Goal: Transaction & Acquisition: Purchase product/service

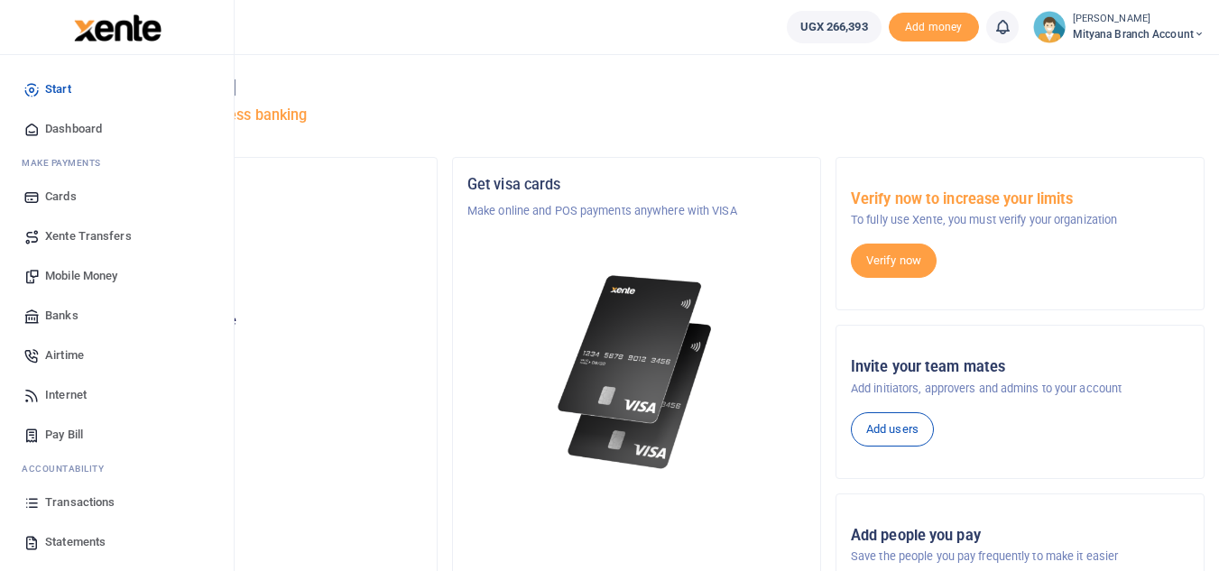
click at [61, 539] on span "Statements" at bounding box center [75, 542] width 60 height 18
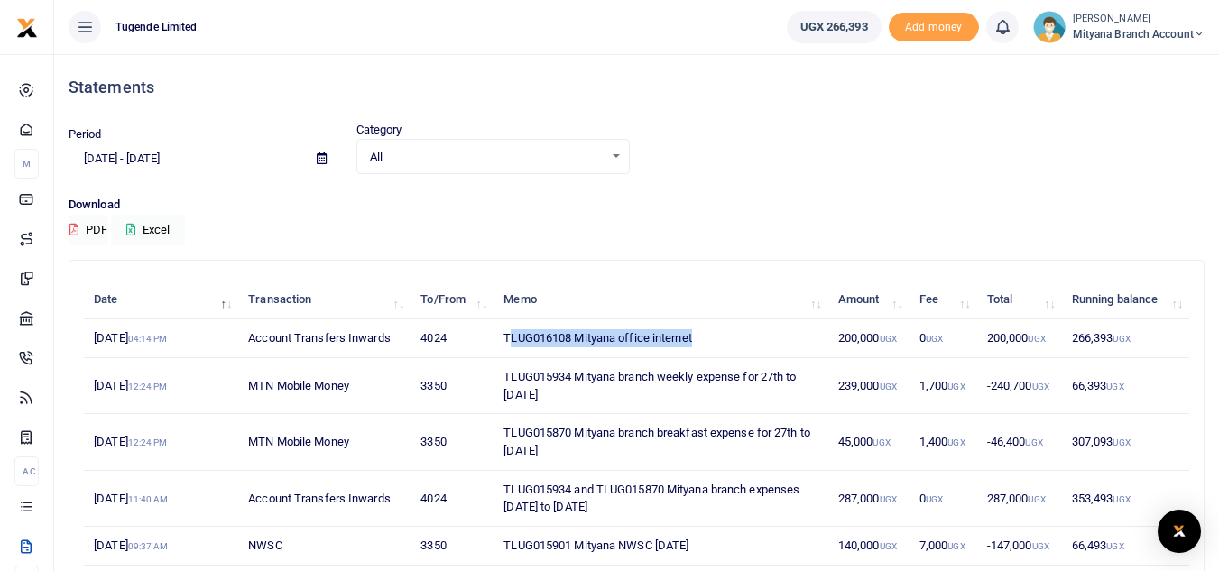
drag, startPoint x: 508, startPoint y: 334, endPoint x: 714, endPoint y: 338, distance: 205.7
click at [714, 338] on td "TLUG016108 Mityana office internet" at bounding box center [660, 338] width 335 height 39
drag, startPoint x: 503, startPoint y: 335, endPoint x: 701, endPoint y: 334, distance: 198.5
click at [701, 334] on td "TLUG016108 Mityana office internet" at bounding box center [660, 338] width 335 height 39
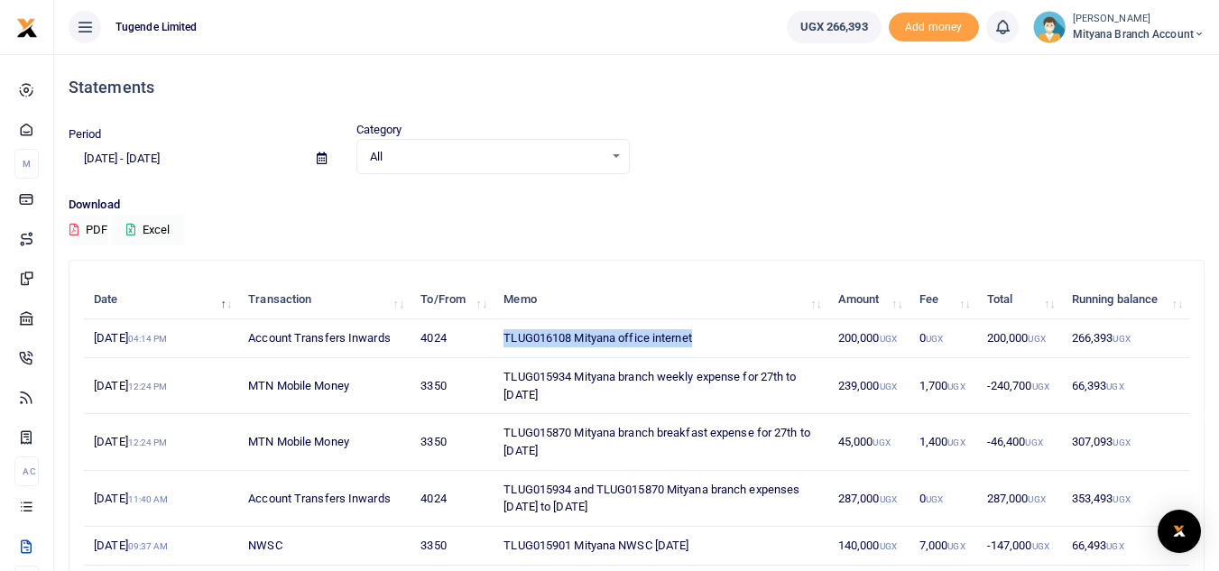
copy td "TLUG016108 Mityana office internet"
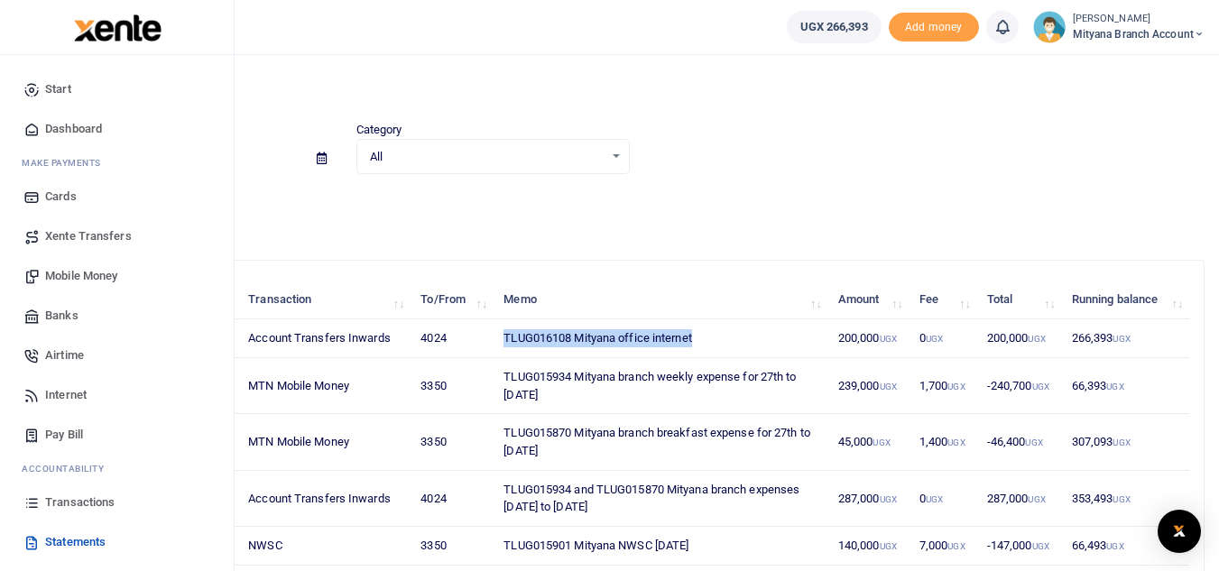
click at [77, 268] on span "Mobile Money" at bounding box center [81, 276] width 72 height 18
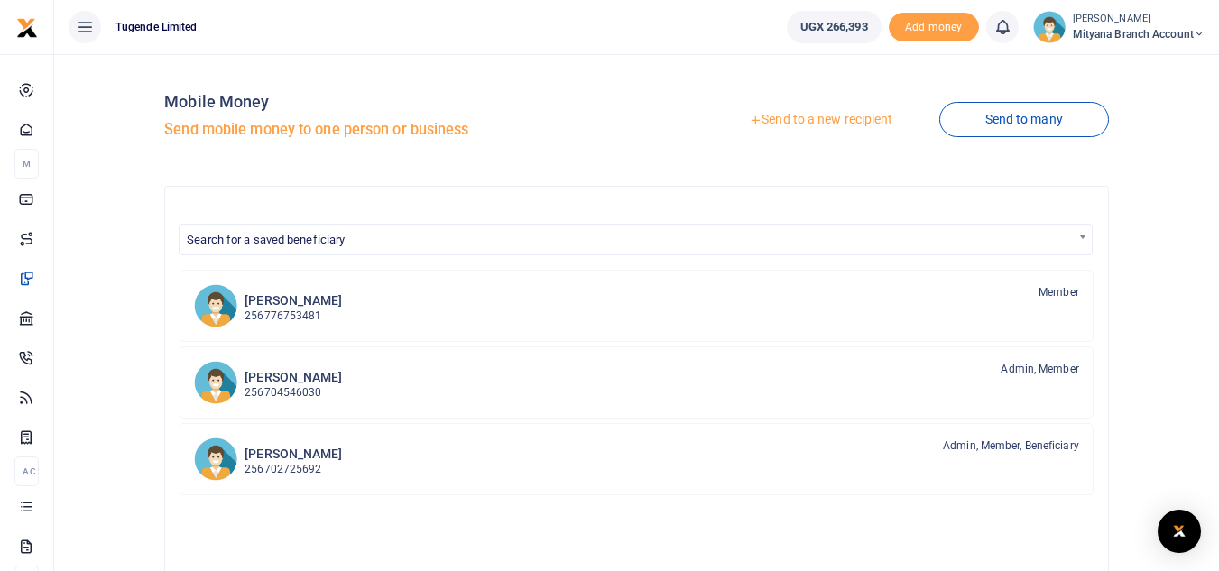
click at [812, 128] on link "Send to a new recipient" at bounding box center [820, 120] width 235 height 32
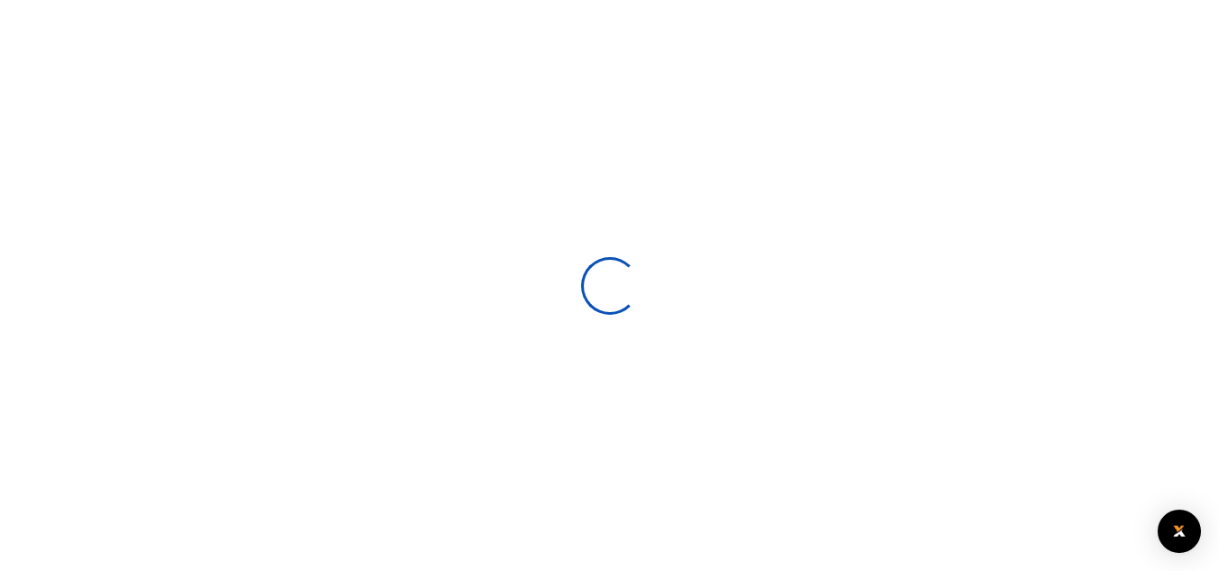
select select
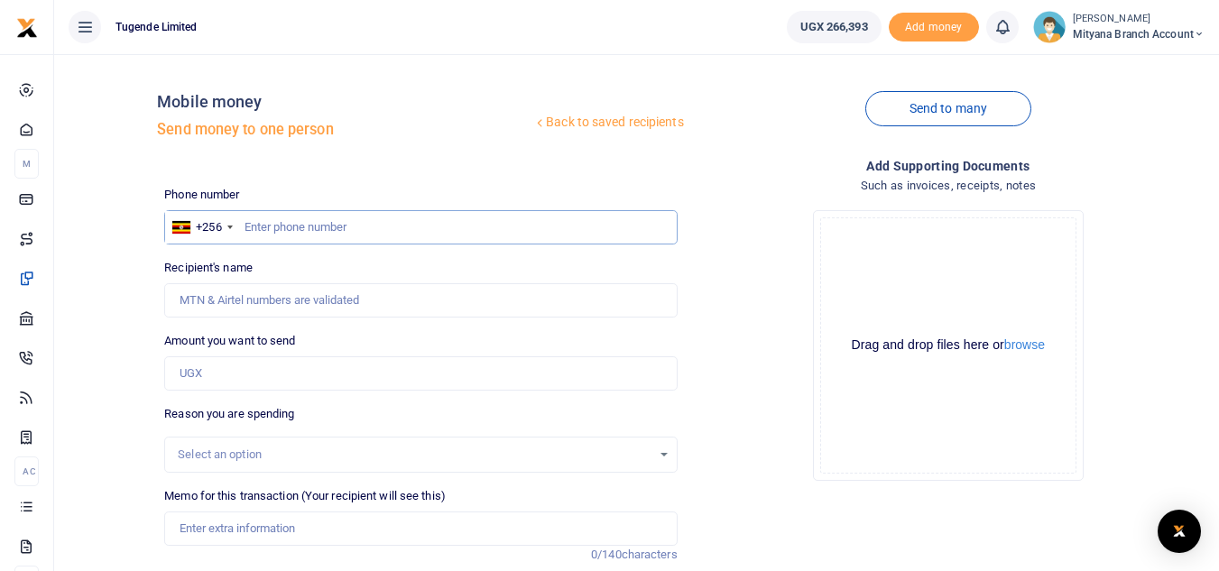
click at [320, 236] on input "text" at bounding box center [420, 227] width 512 height 34
type input "787820107"
type input "[PERSON_NAME]"
type input "787820107"
click at [232, 373] on input "Amount you want to send" at bounding box center [420, 373] width 512 height 34
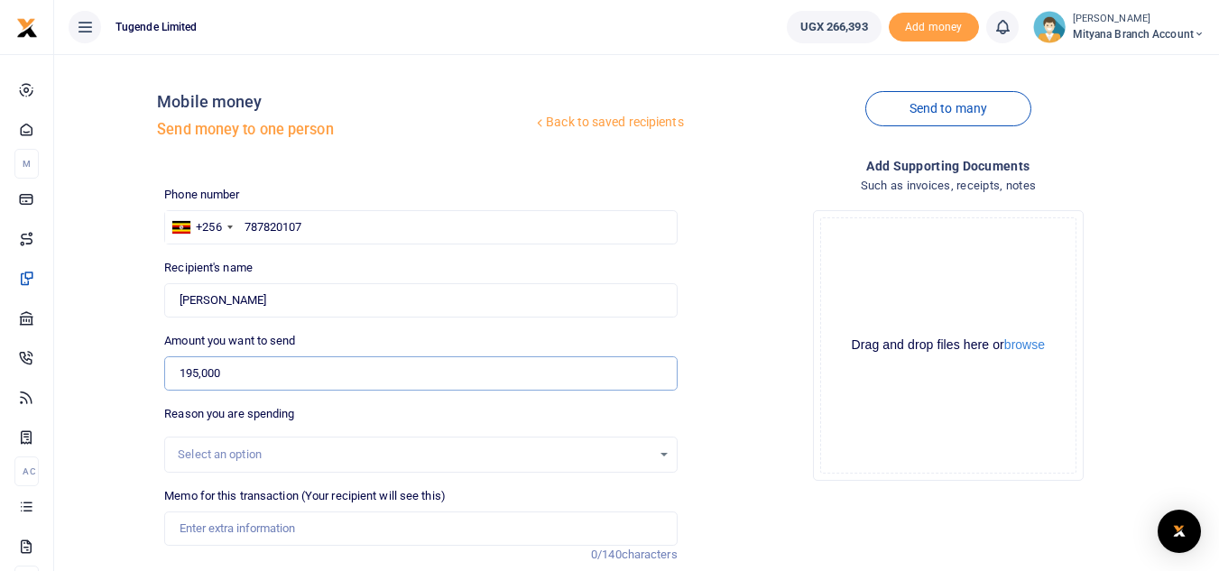
type input "195,000"
click at [234, 522] on input "Memo for this transaction (Your recipient will see this)" at bounding box center [420, 529] width 512 height 34
paste input "TLUG016108 Mityana office internet"
type input "TLUG016108 Mityana office internet for the month of August"
click at [861, 503] on div "Add supporting Documents Such as invoices, receipts, notes Drop your files here…" at bounding box center [948, 438] width 527 height 565
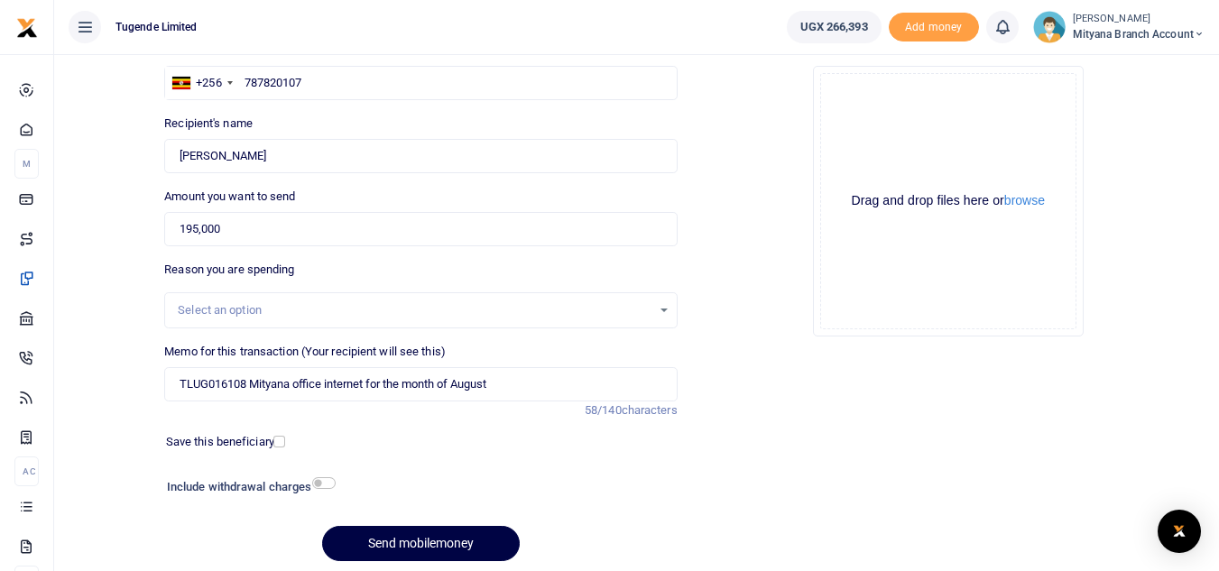
scroll to position [210, 0]
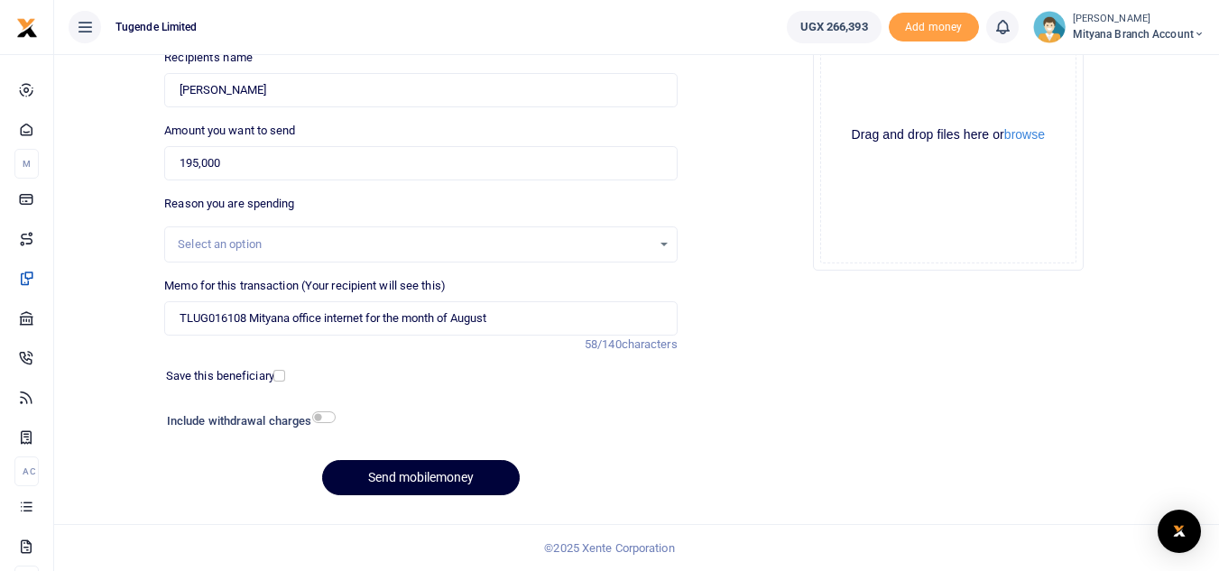
click at [440, 484] on button "Send mobilemoney" at bounding box center [421, 477] width 198 height 35
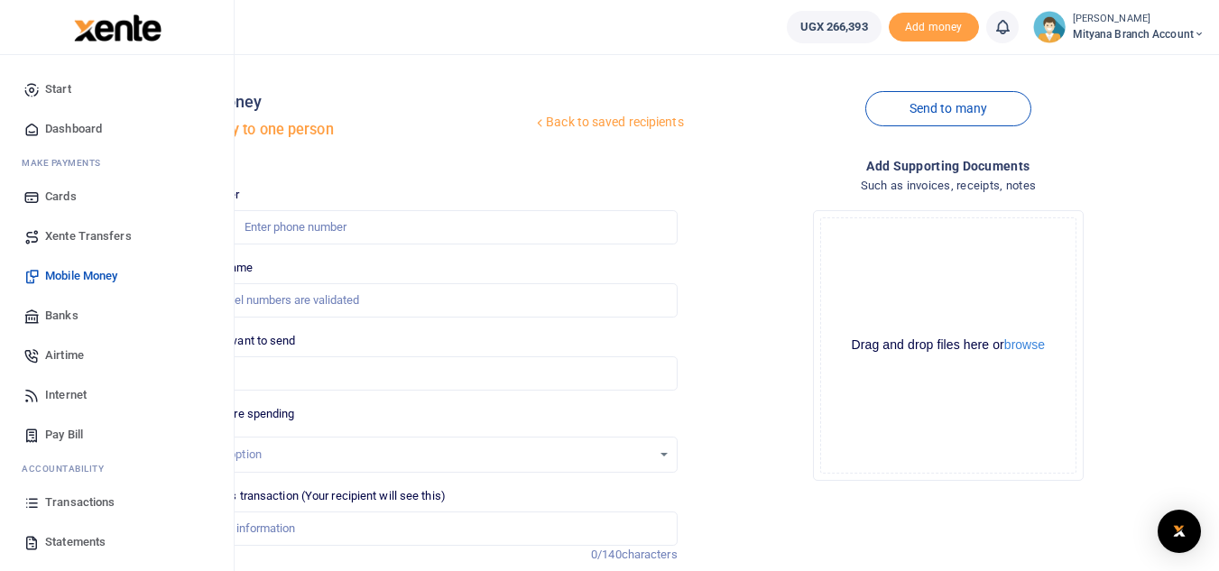
click at [88, 275] on span "Mobile Money" at bounding box center [81, 276] width 72 height 18
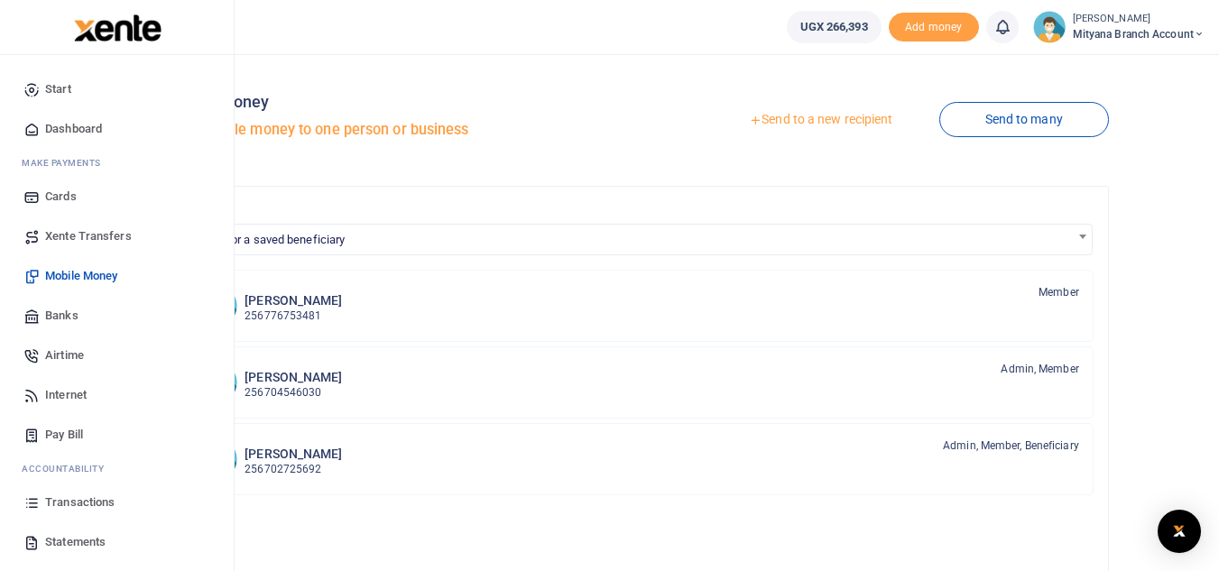
click at [85, 540] on span "Statements" at bounding box center [75, 542] width 60 height 18
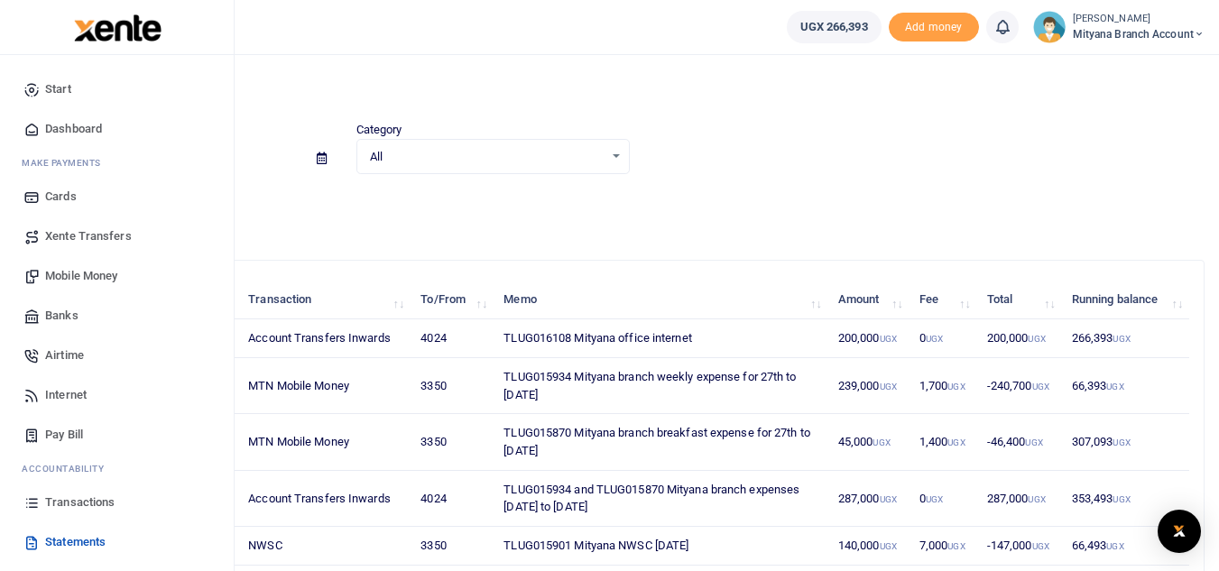
click at [64, 504] on span "Transactions" at bounding box center [79, 502] width 69 height 18
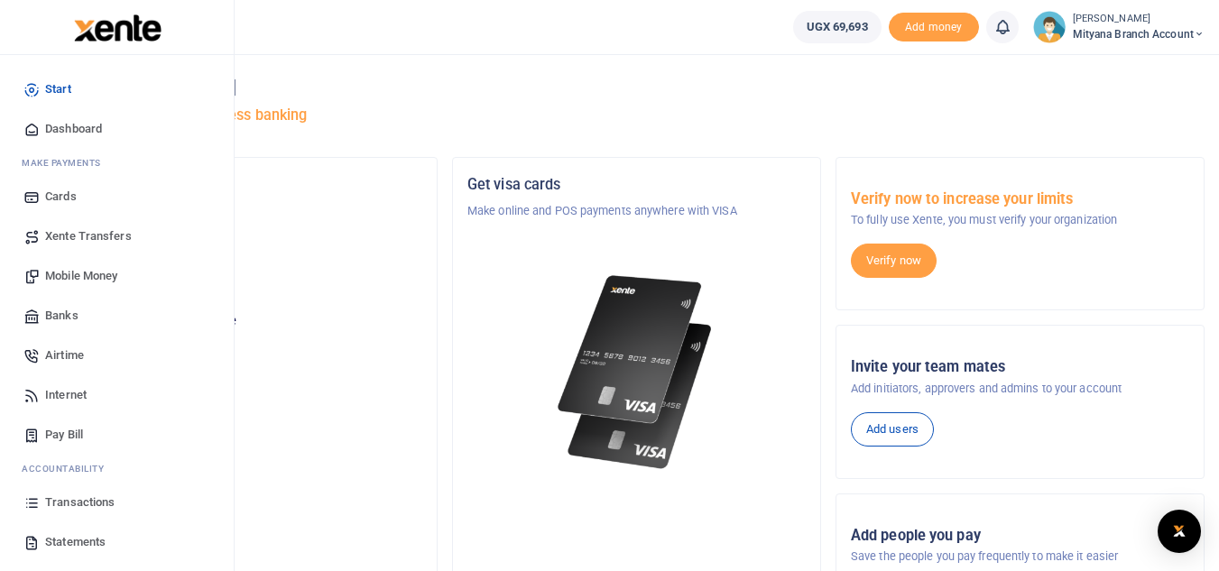
click at [83, 504] on span "Transactions" at bounding box center [79, 502] width 69 height 18
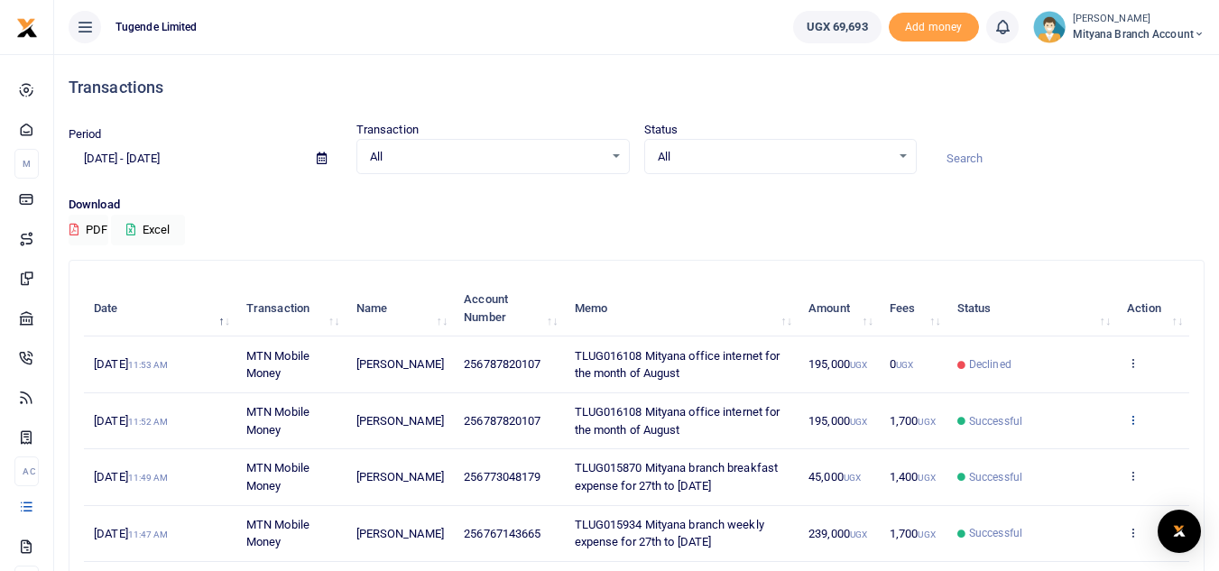
click at [1137, 419] on icon at bounding box center [1133, 419] width 12 height 13
click at [1076, 484] on link "Send again" at bounding box center [1066, 490] width 143 height 25
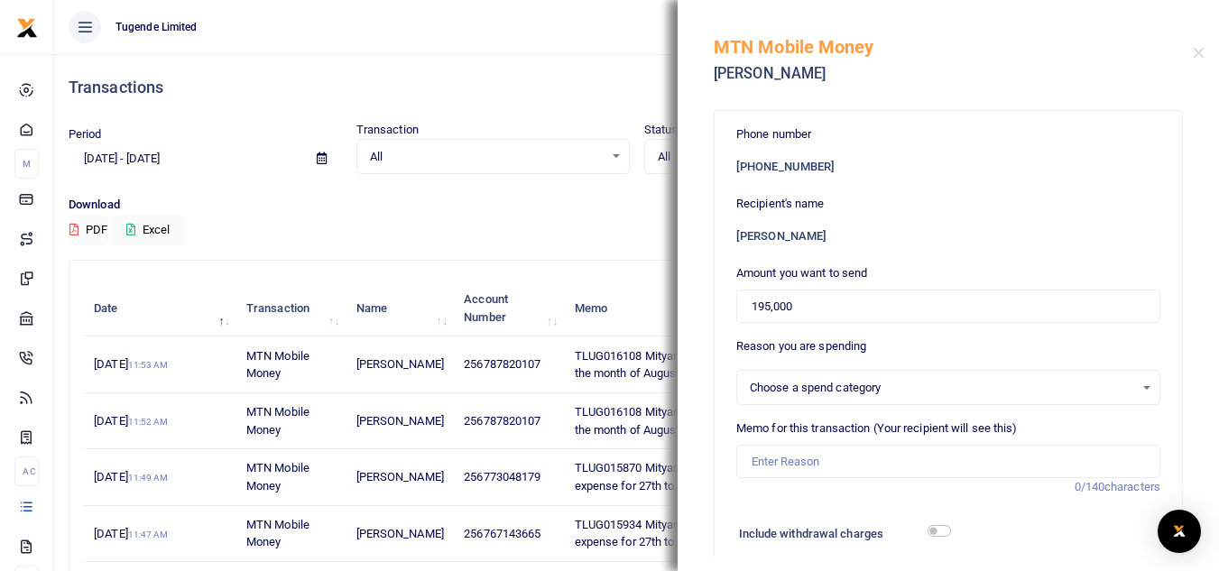
select select
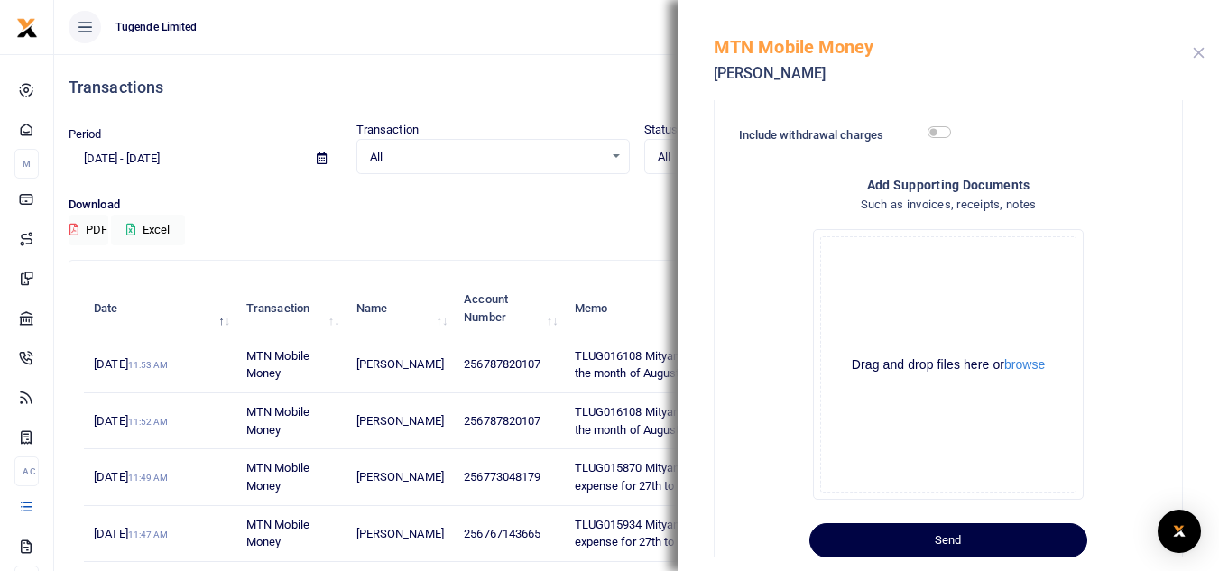
click at [1197, 53] on button "Close" at bounding box center [1199, 53] width 12 height 12
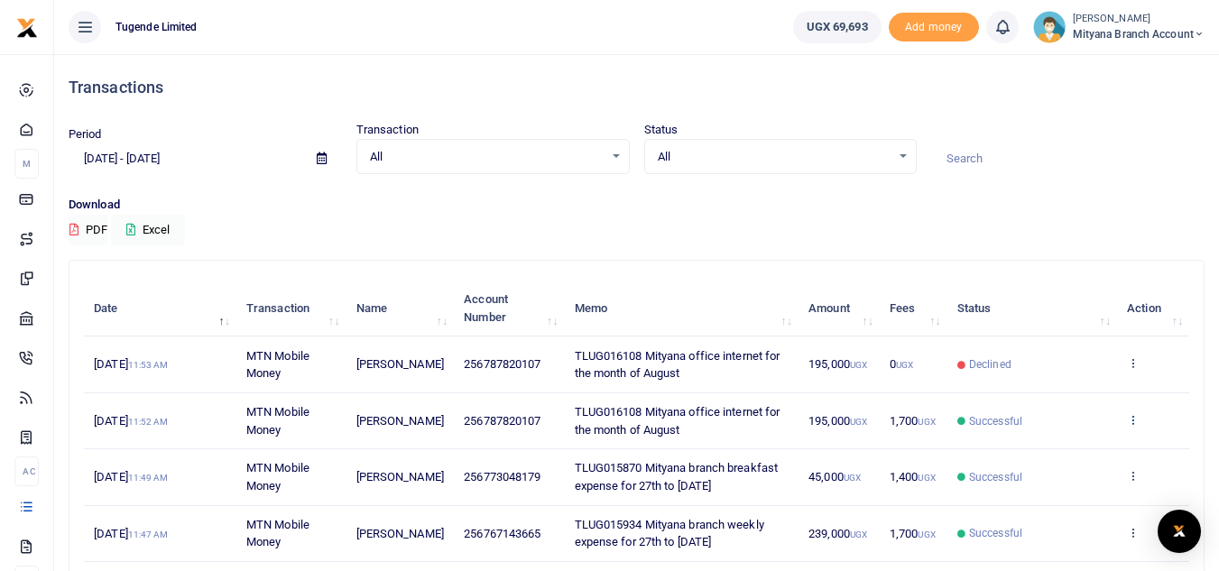
click at [1134, 417] on icon at bounding box center [1133, 419] width 12 height 13
click at [1072, 450] on link "View details" at bounding box center [1066, 450] width 143 height 25
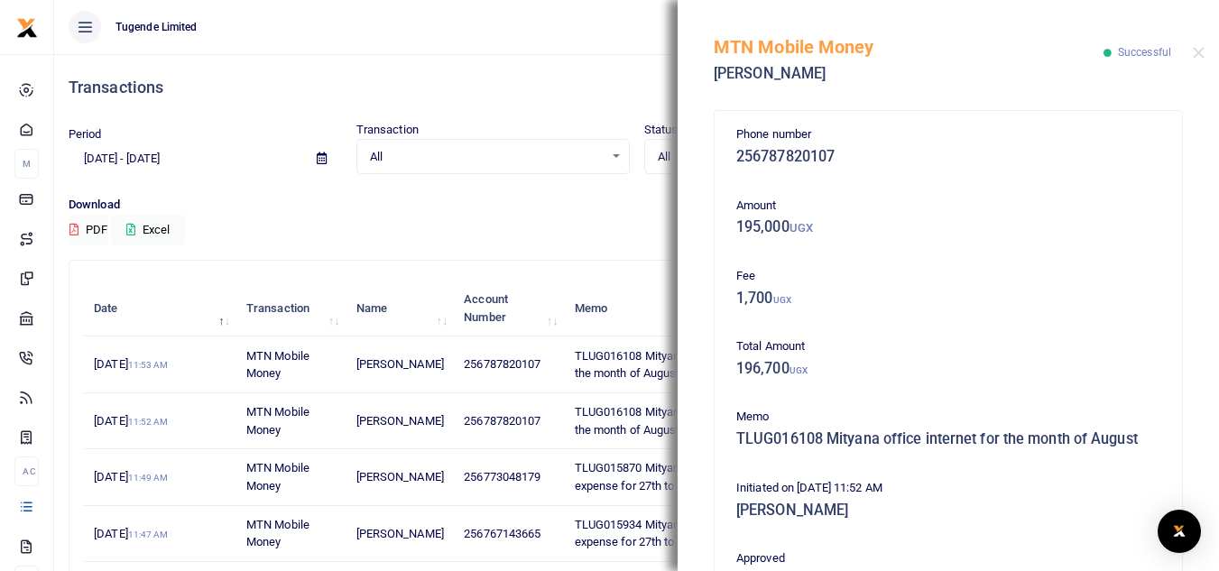
click at [1196, 481] on div "Phone number 256787820107 Amount 195,000 UGX Fee 1,700 UGX Total Amount 196,700…" at bounding box center [948, 335] width 541 height 471
click at [1196, 472] on div "Phone number 256787820107 Amount 195,000 UGX Fee 1,700 UGX Total Amount 196,700…" at bounding box center [948, 335] width 541 height 471
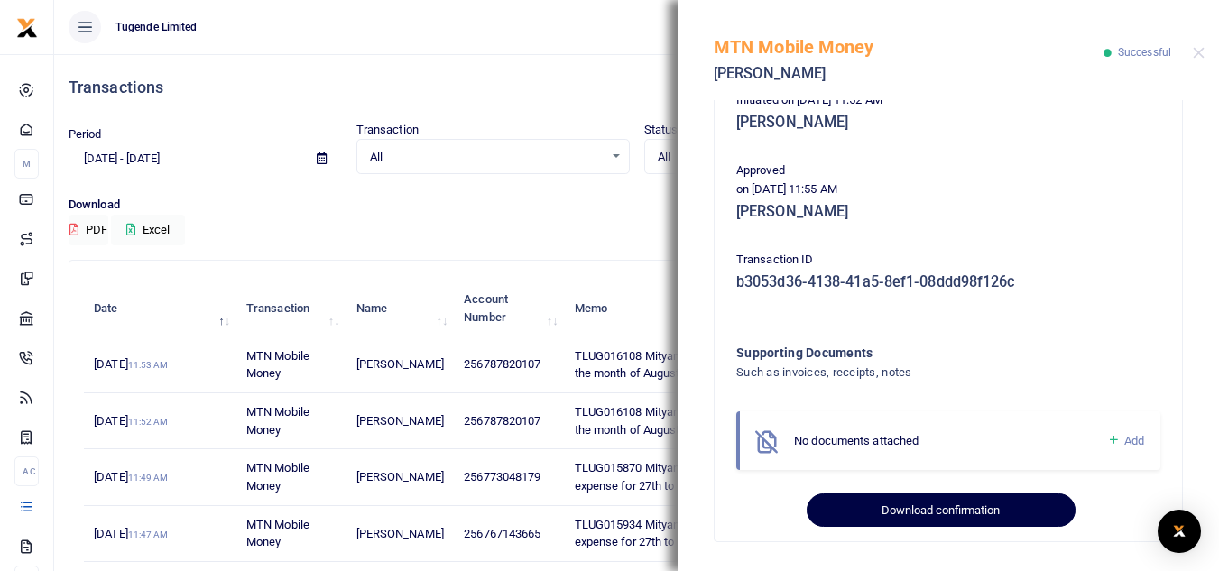
click at [951, 511] on button "Download confirmation" at bounding box center [941, 510] width 268 height 34
